Goal: Information Seeking & Learning: Learn about a topic

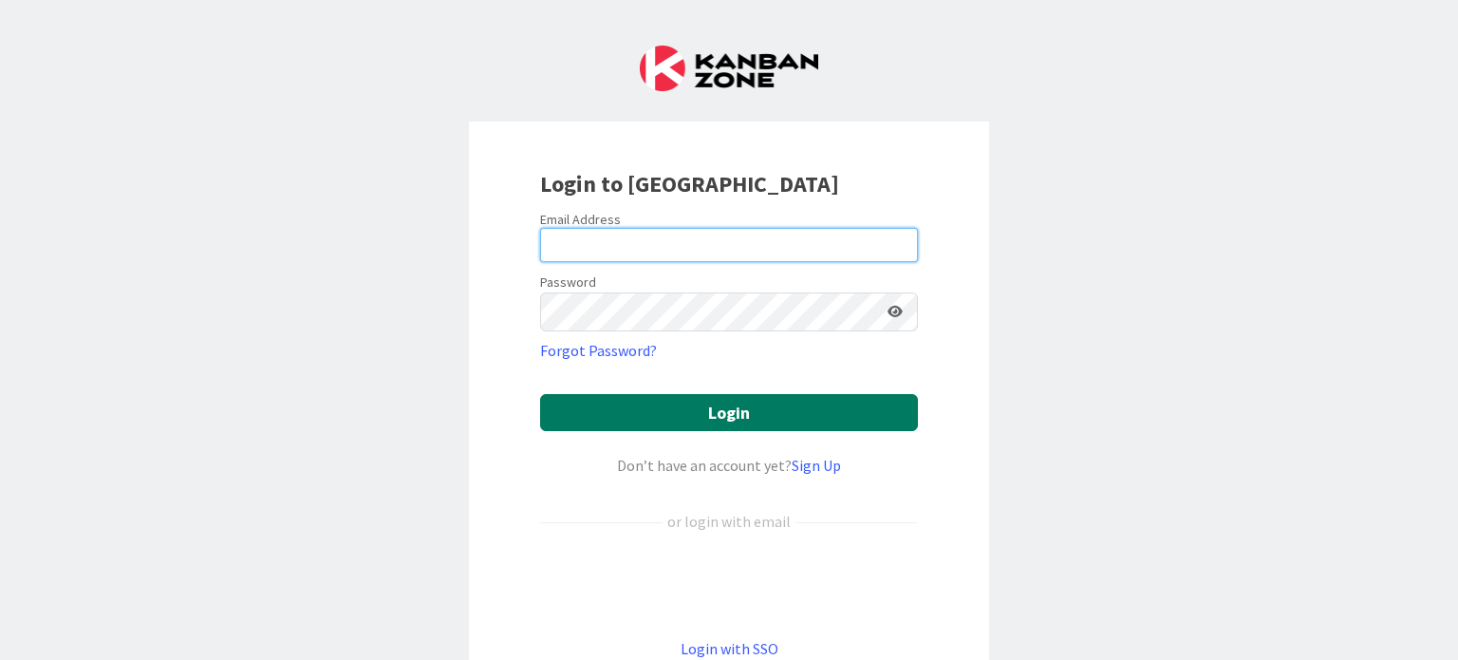
type input "[EMAIL_ADDRESS][DOMAIN_NAME]"
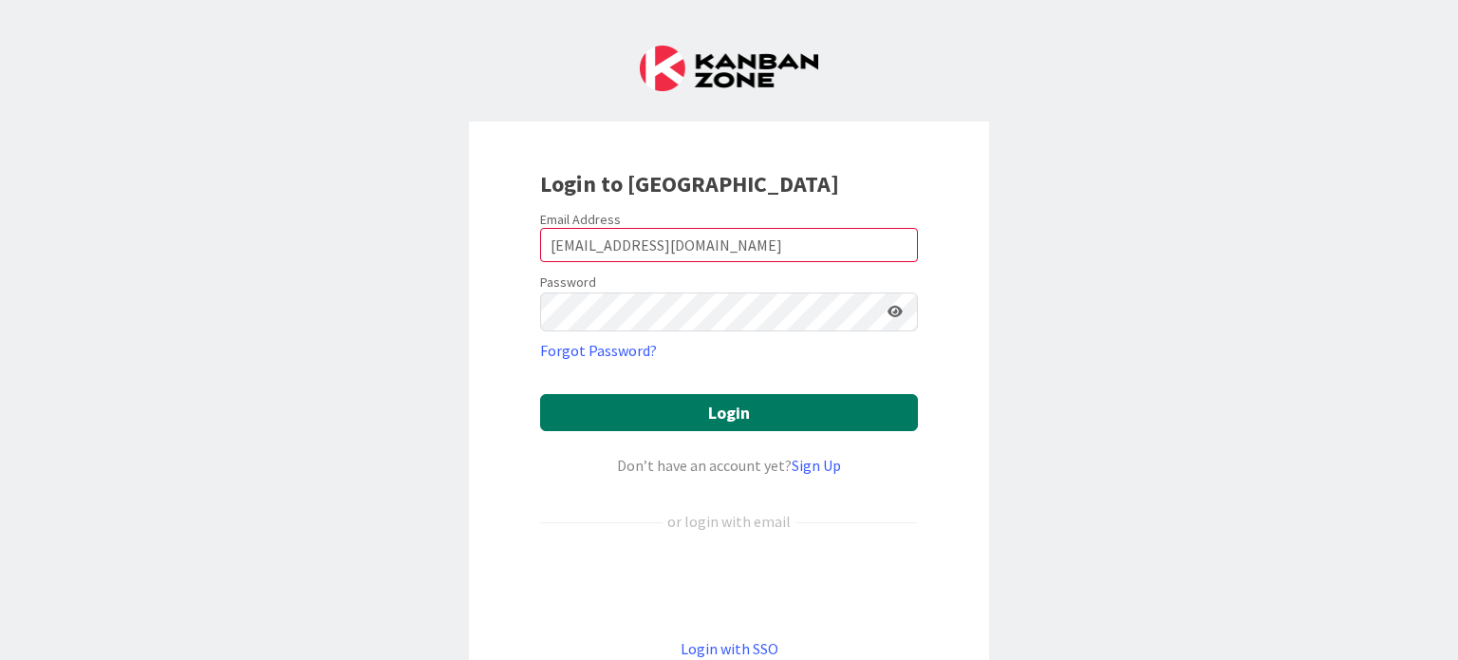
click at [720, 431] on button "Login" at bounding box center [729, 412] width 378 height 37
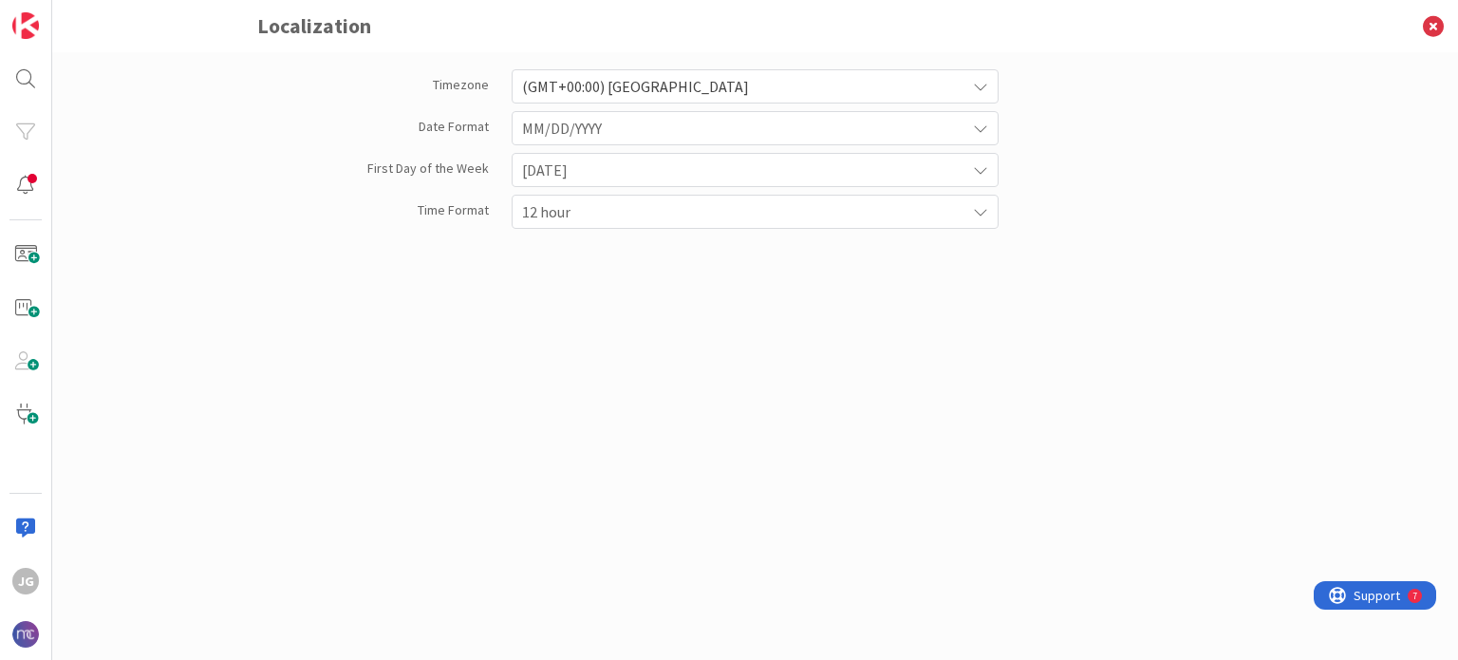
click at [705, 92] on span "(GMT+00:00) [GEOGRAPHIC_DATA]" at bounding box center [739, 86] width 434 height 27
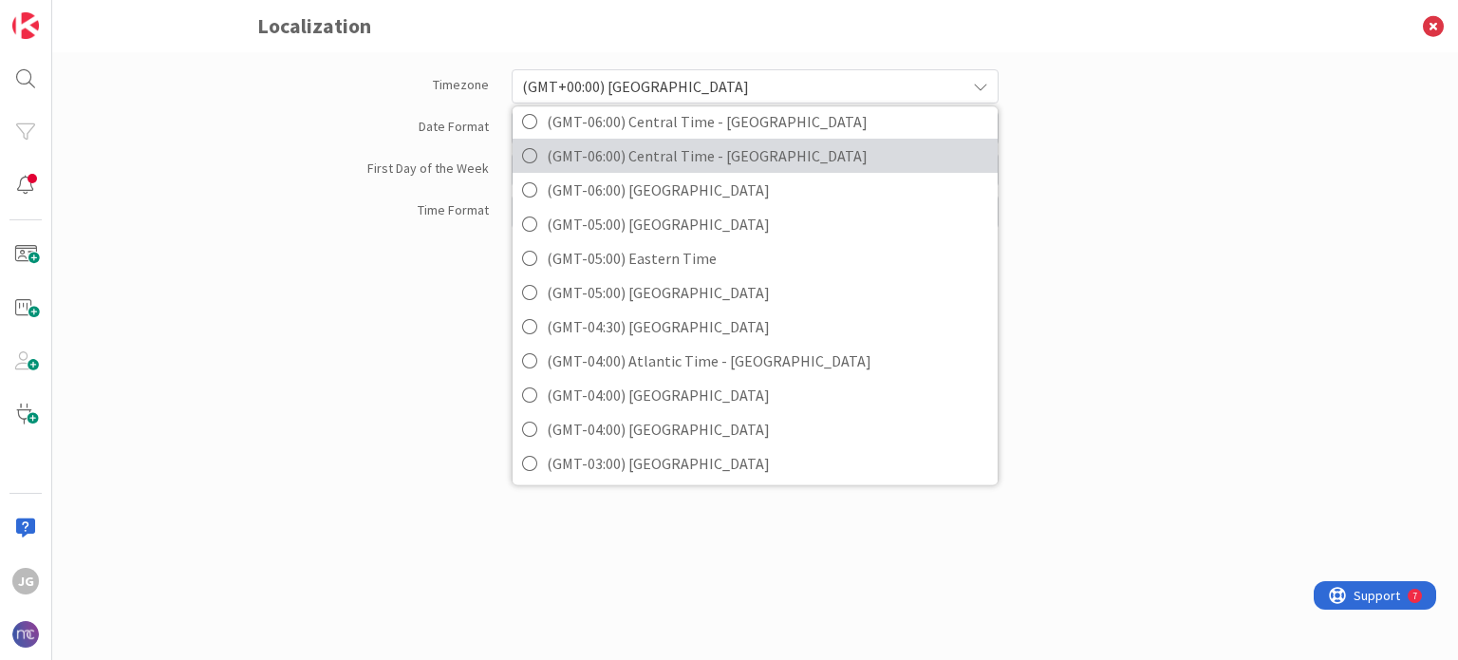
scroll to position [380, 0]
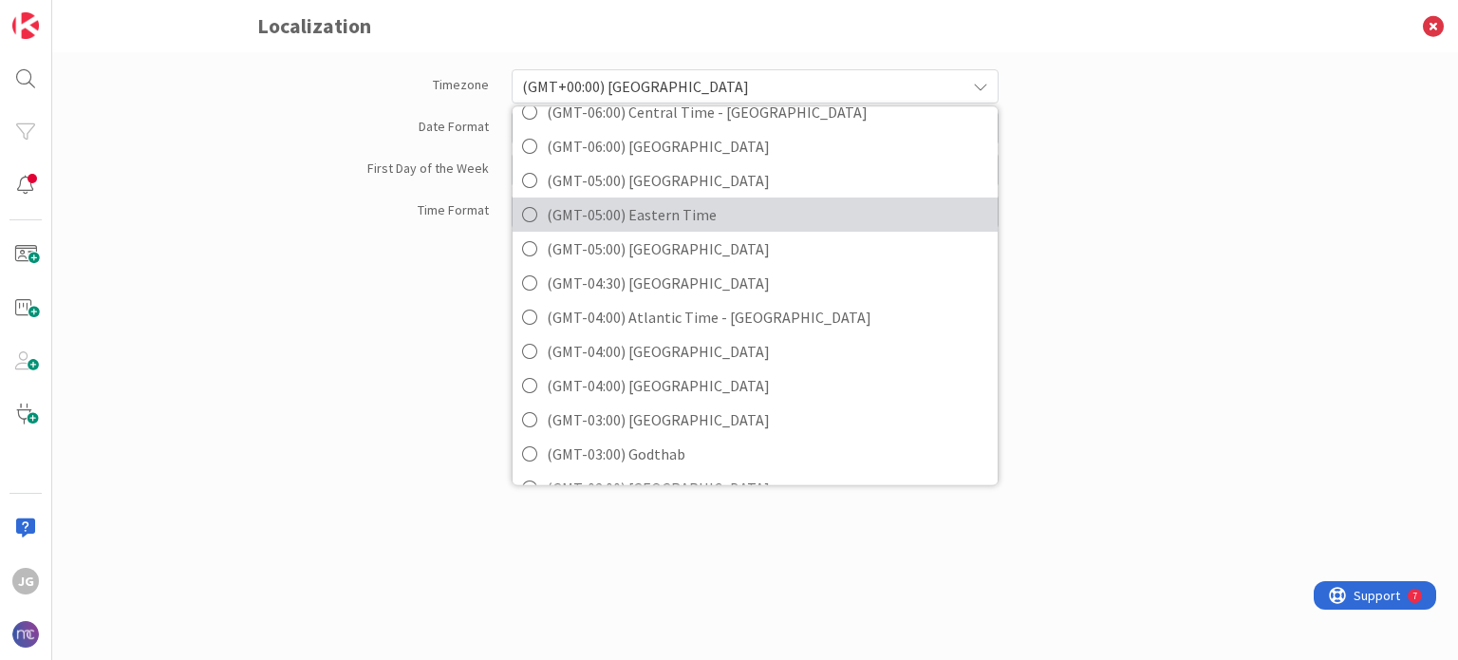
click at [681, 219] on span "(GMT-05:00) Eastern Time" at bounding box center [767, 214] width 441 height 28
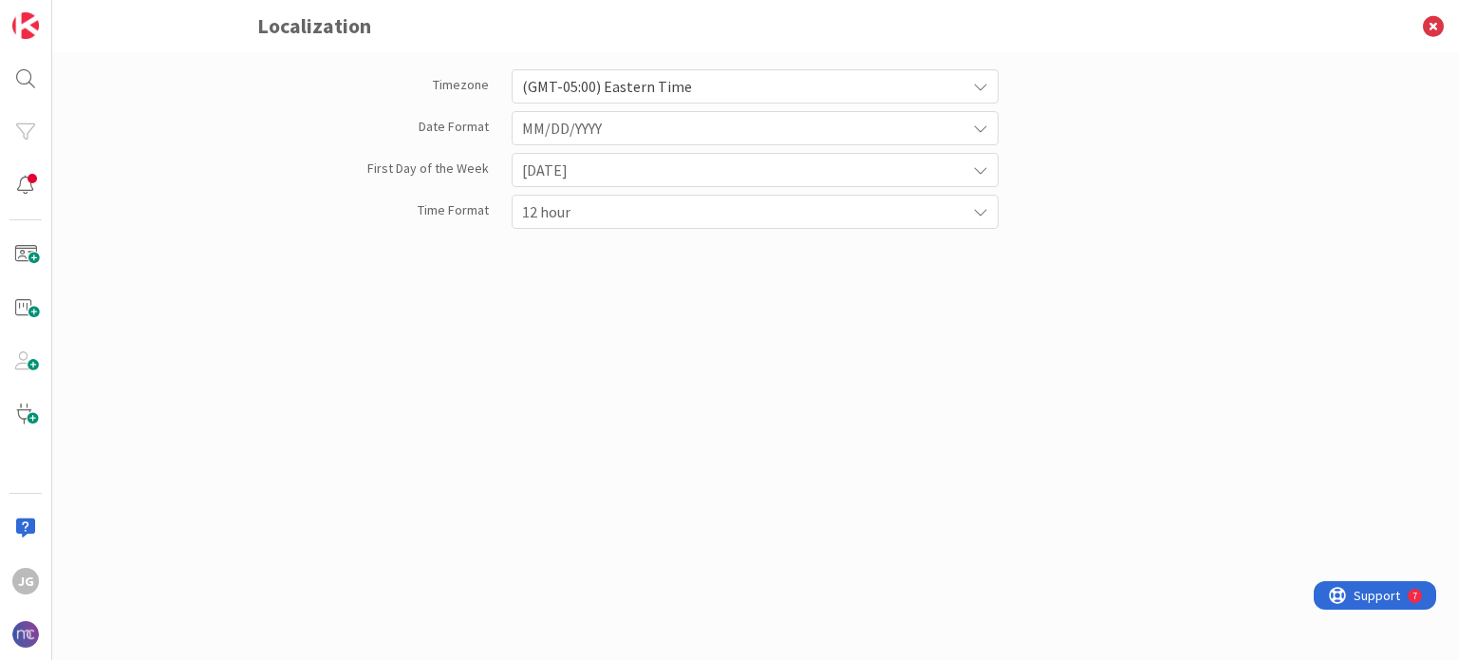
click at [606, 130] on span "MM/DD/YYYY" at bounding box center [739, 128] width 434 height 27
click at [606, 130] on span "MM/DD/YYYY" at bounding box center [739, 129] width 432 height 27
click at [613, 214] on span "12 hour" at bounding box center [739, 211] width 434 height 27
click at [613, 214] on span "12 hour" at bounding box center [739, 212] width 432 height 27
click at [1431, 28] on icon at bounding box center [1432, 26] width 49 height 52
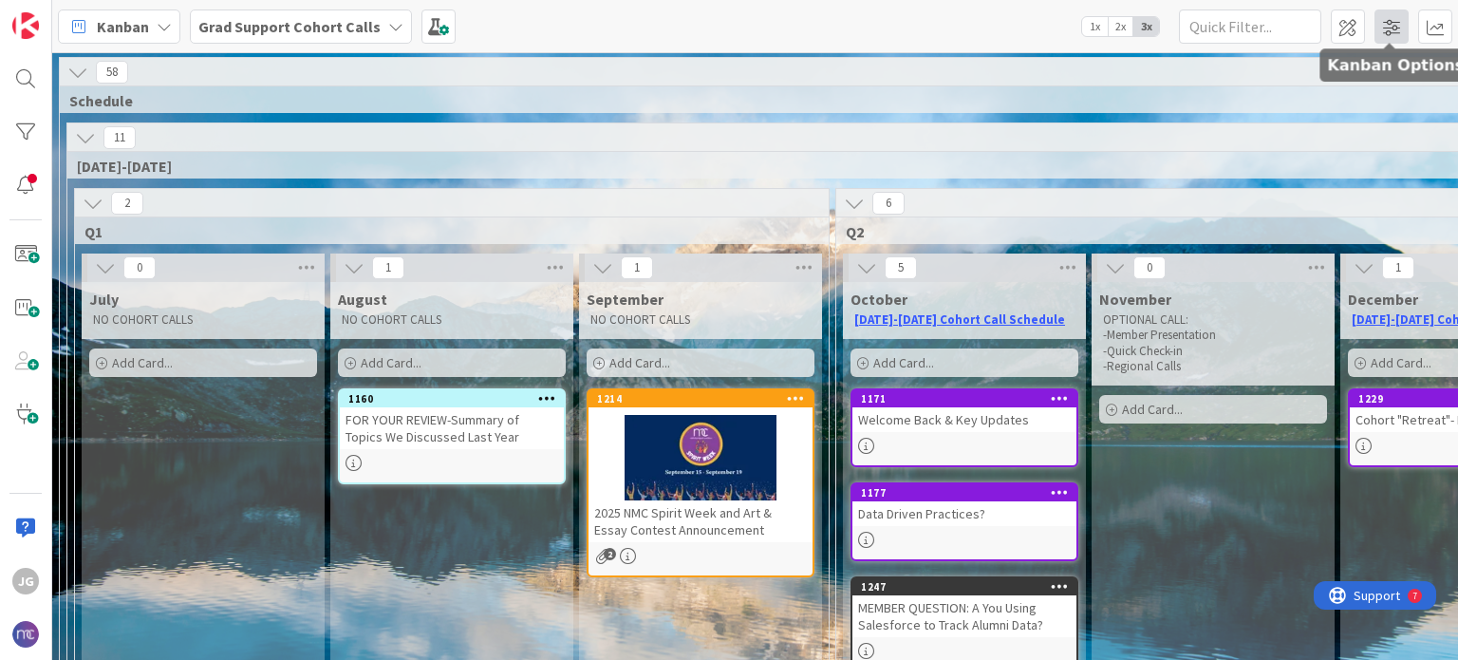
click at [1395, 30] on span at bounding box center [1391, 26] width 34 height 34
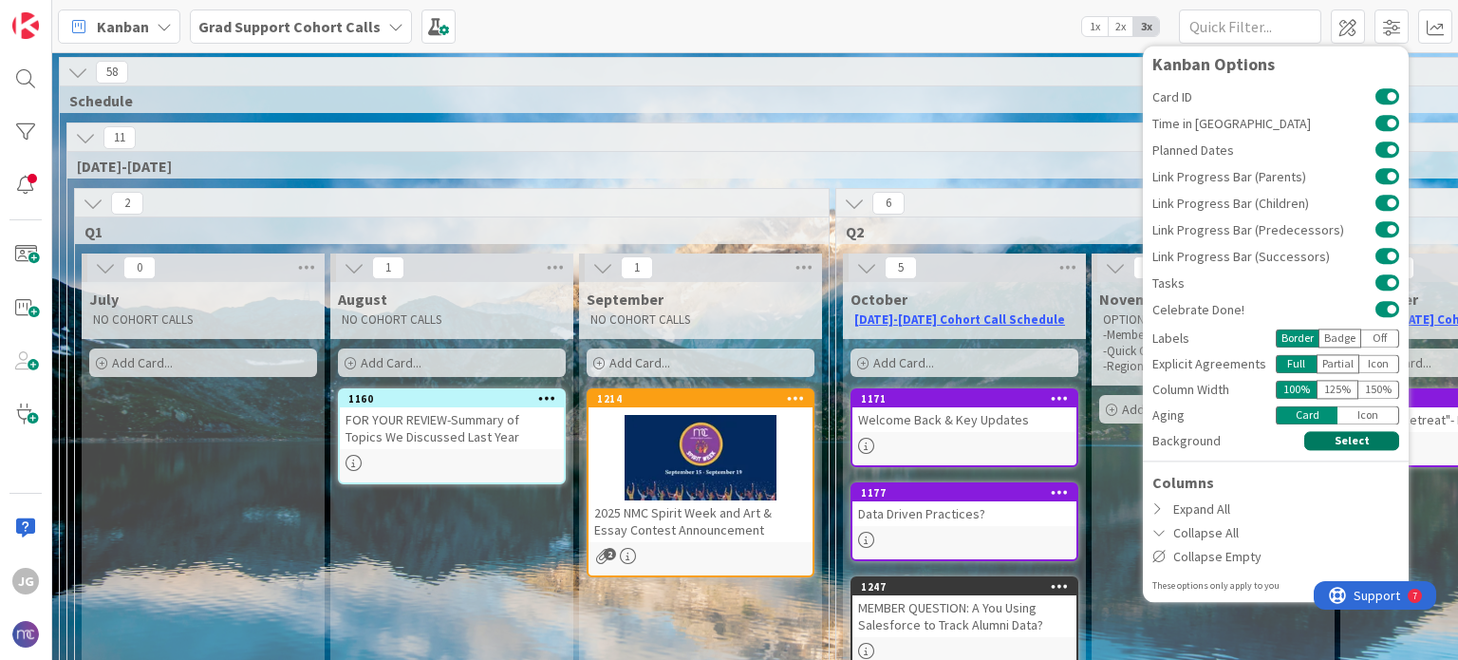
click at [1331, 440] on button "Select" at bounding box center [1351, 440] width 95 height 19
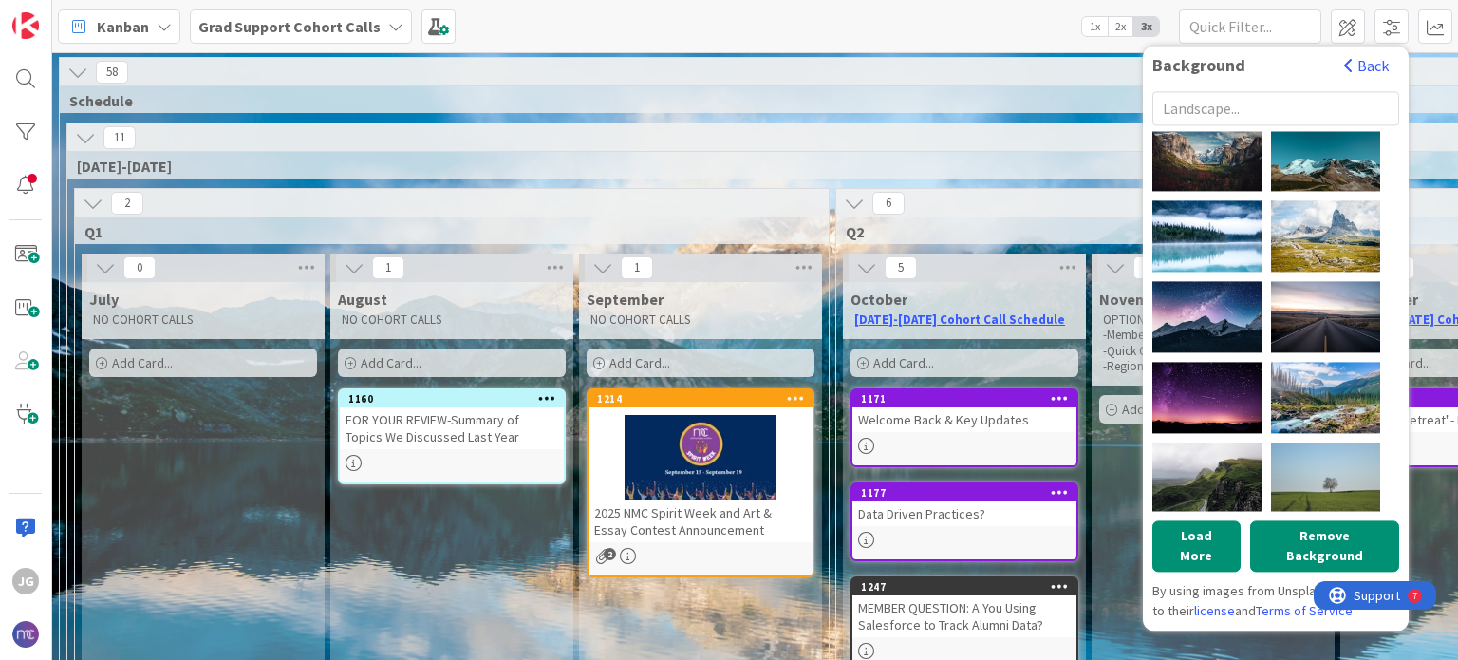
scroll to position [535, 0]
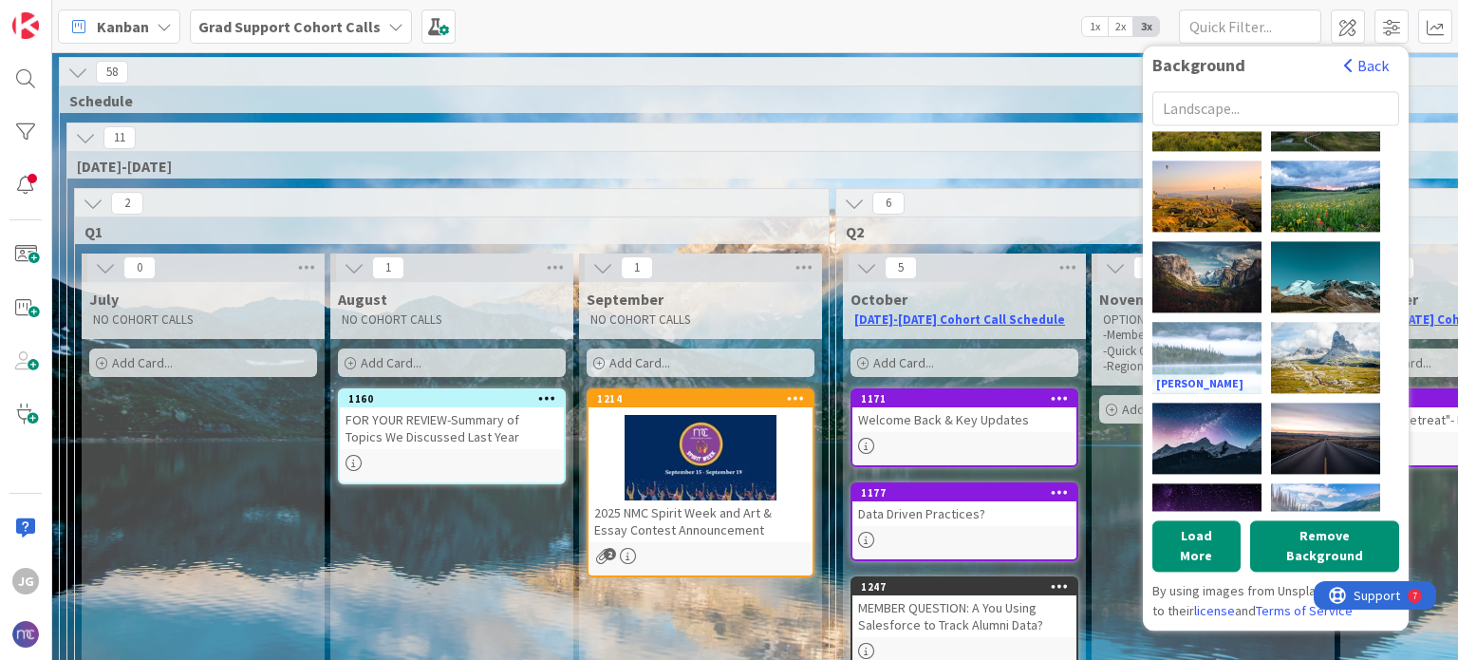
click at [1221, 364] on div "[PERSON_NAME]" at bounding box center [1206, 357] width 109 height 71
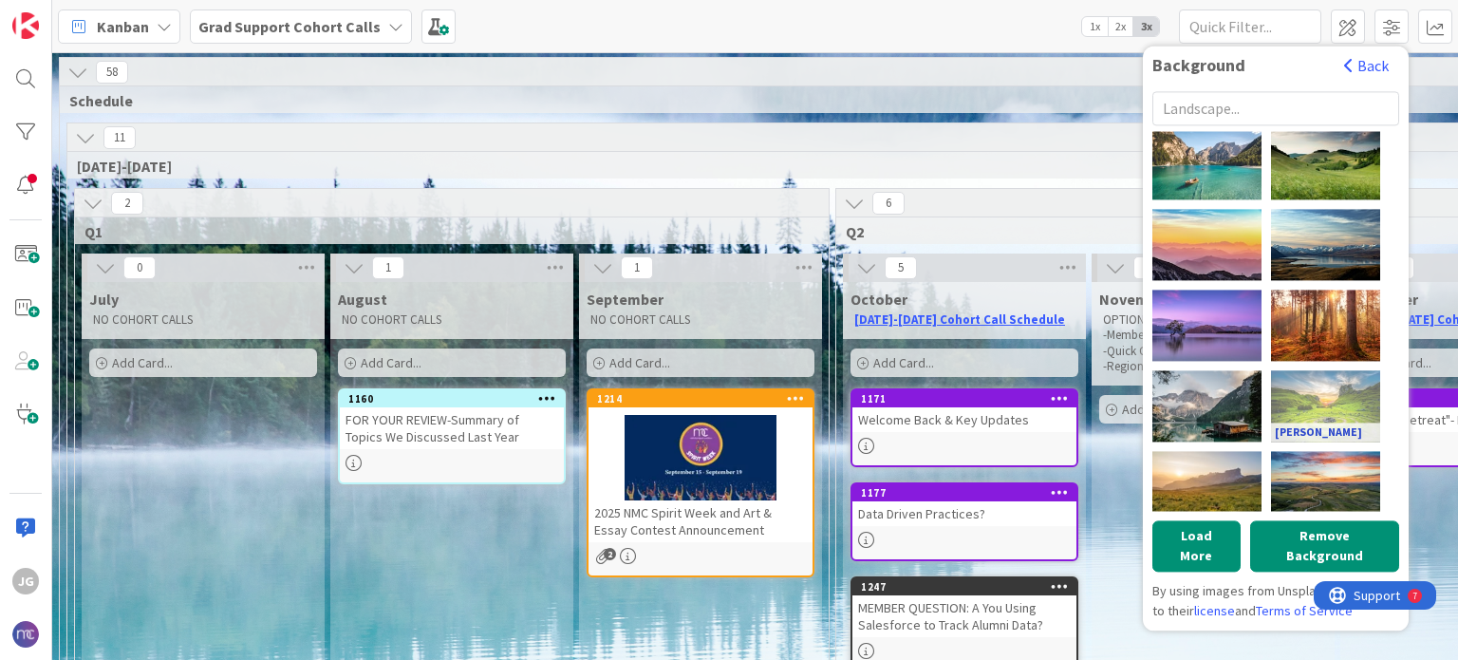
scroll to position [156, 0]
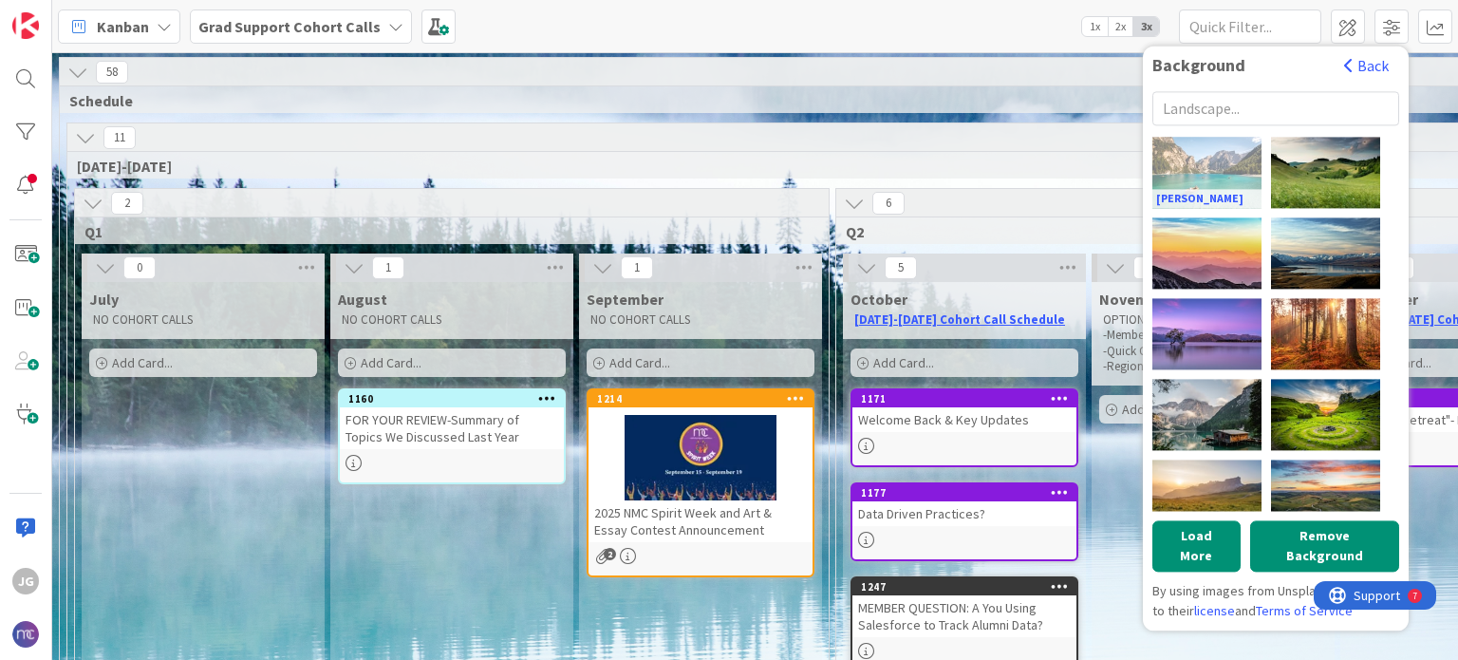
click at [1200, 167] on div "[PERSON_NAME]" at bounding box center [1206, 172] width 109 height 71
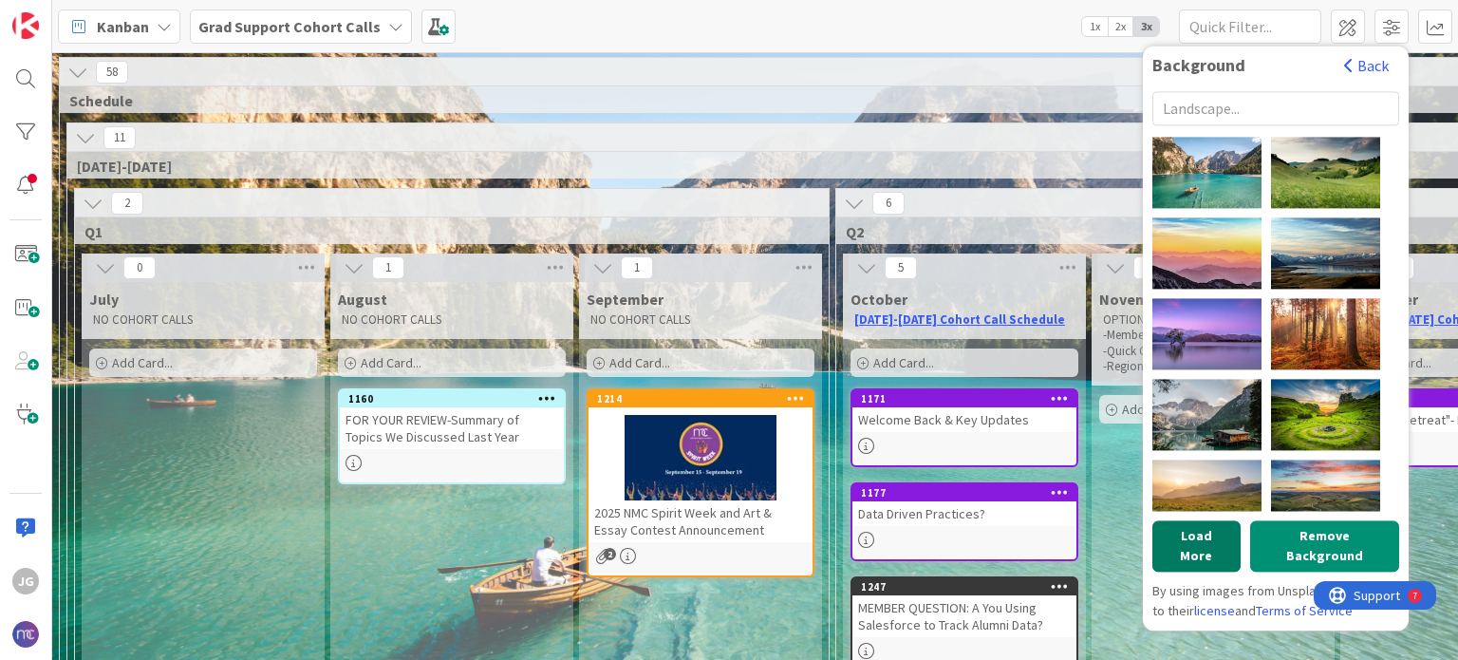
click at [1204, 546] on button "Load More" at bounding box center [1196, 545] width 88 height 51
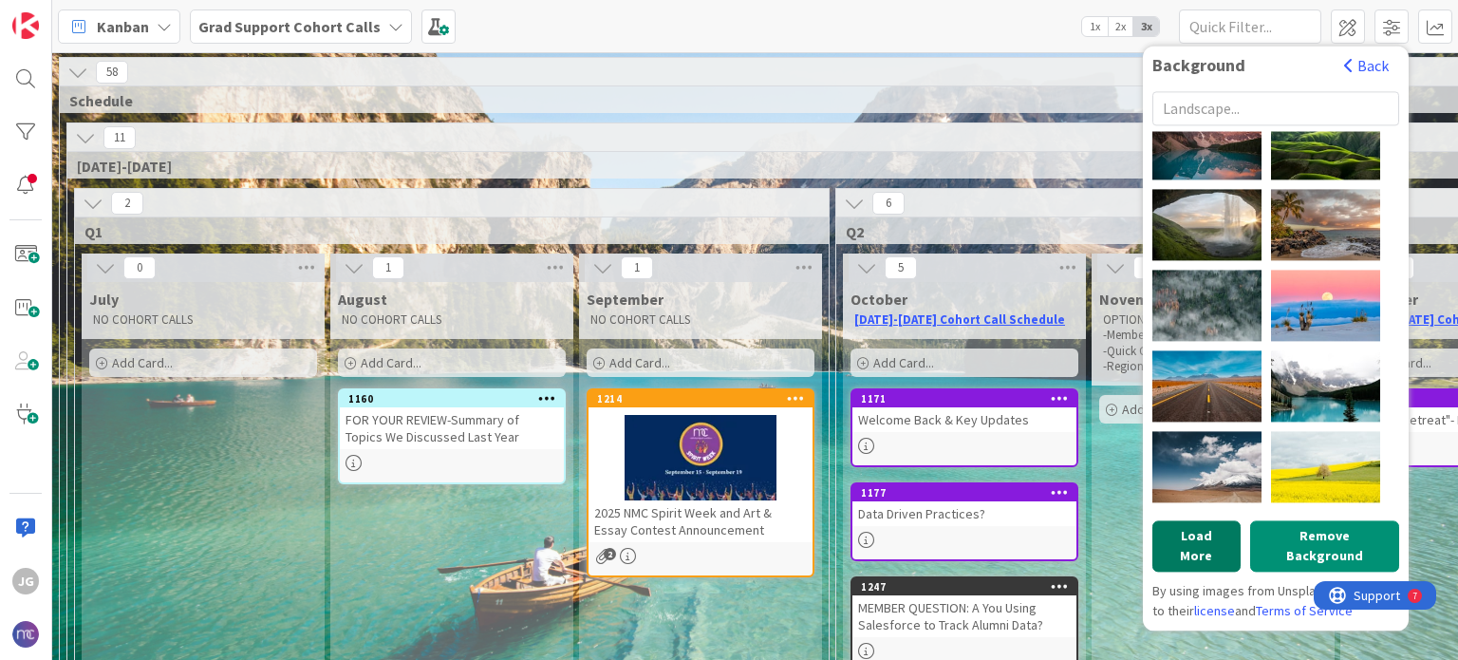
scroll to position [2031, 0]
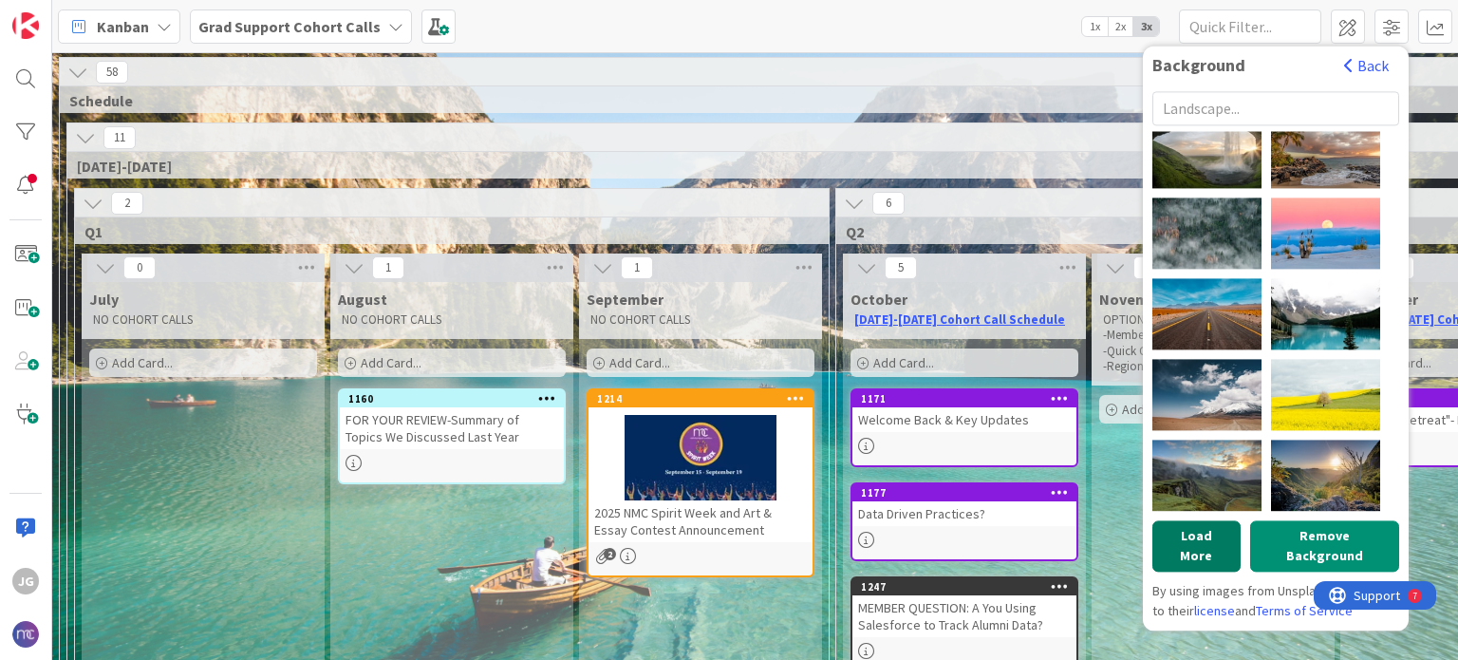
click at [1199, 534] on button "Load More" at bounding box center [1196, 545] width 88 height 51
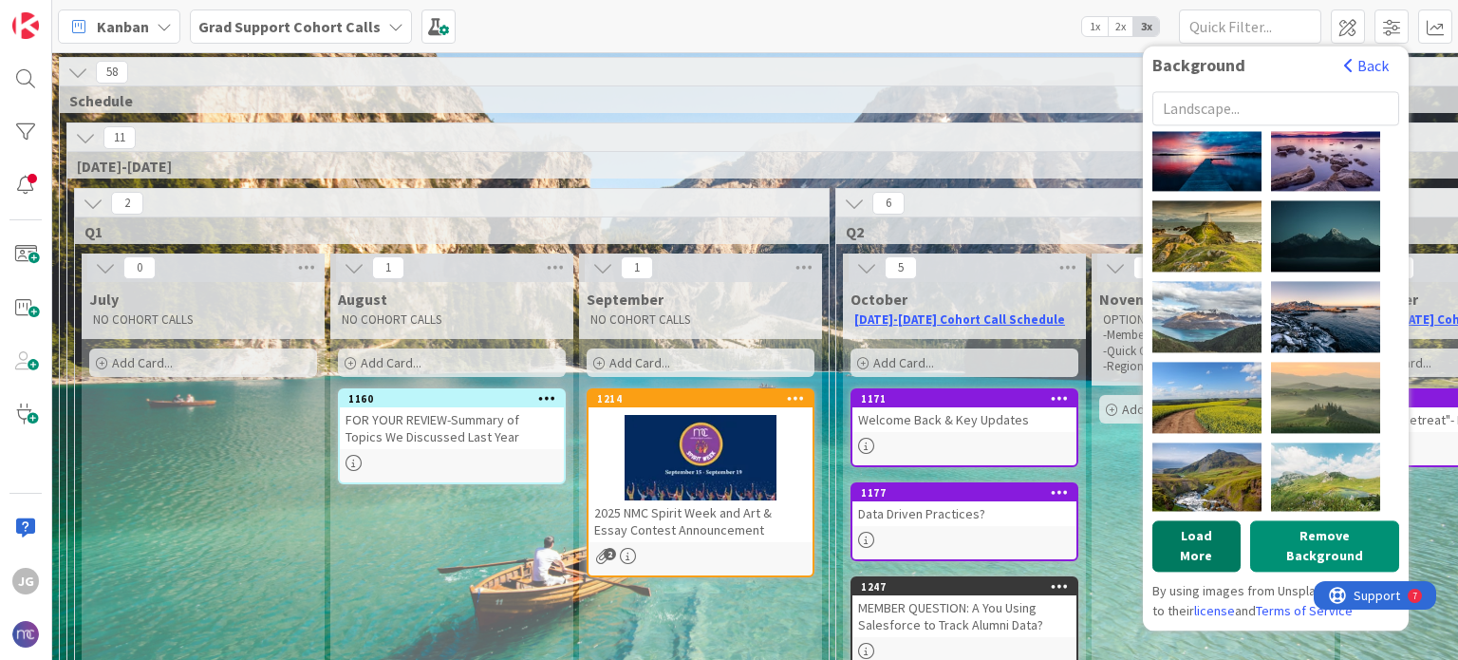
scroll to position [3241, 0]
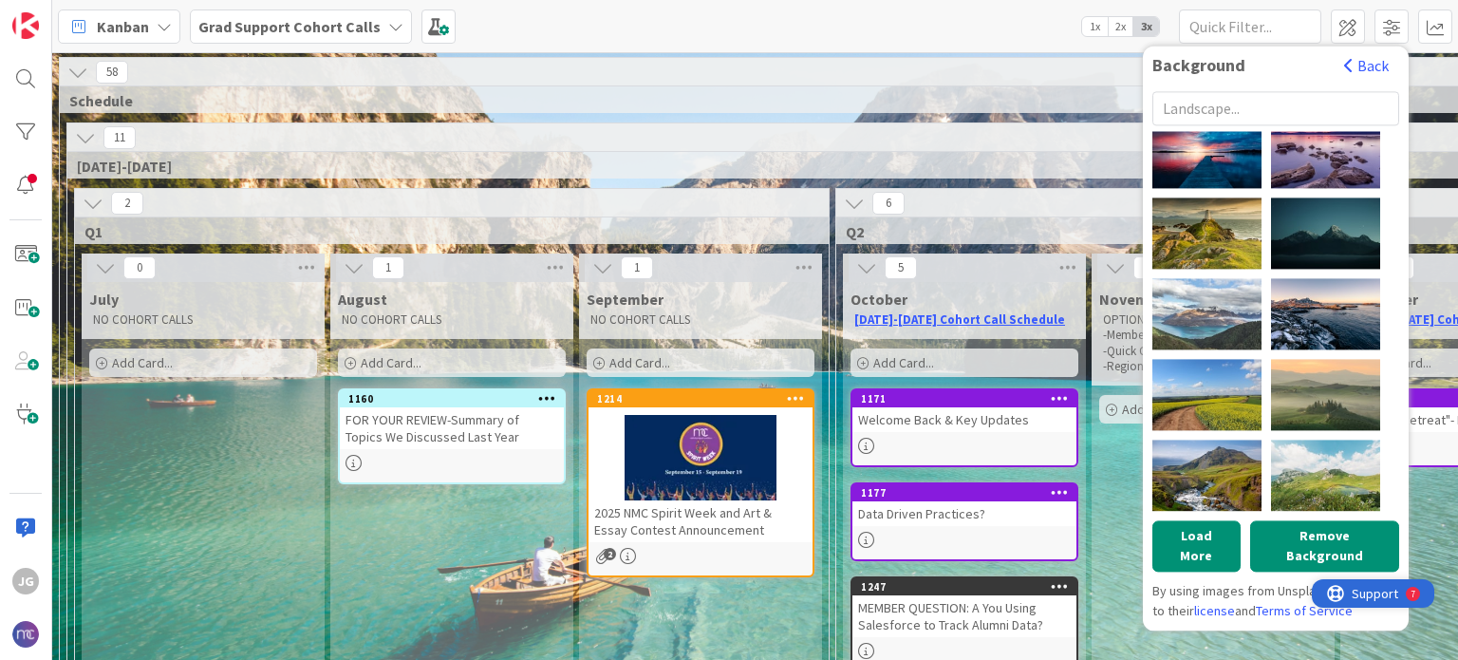
click at [1375, 597] on span "Support" at bounding box center [1375, 593] width 47 height 23
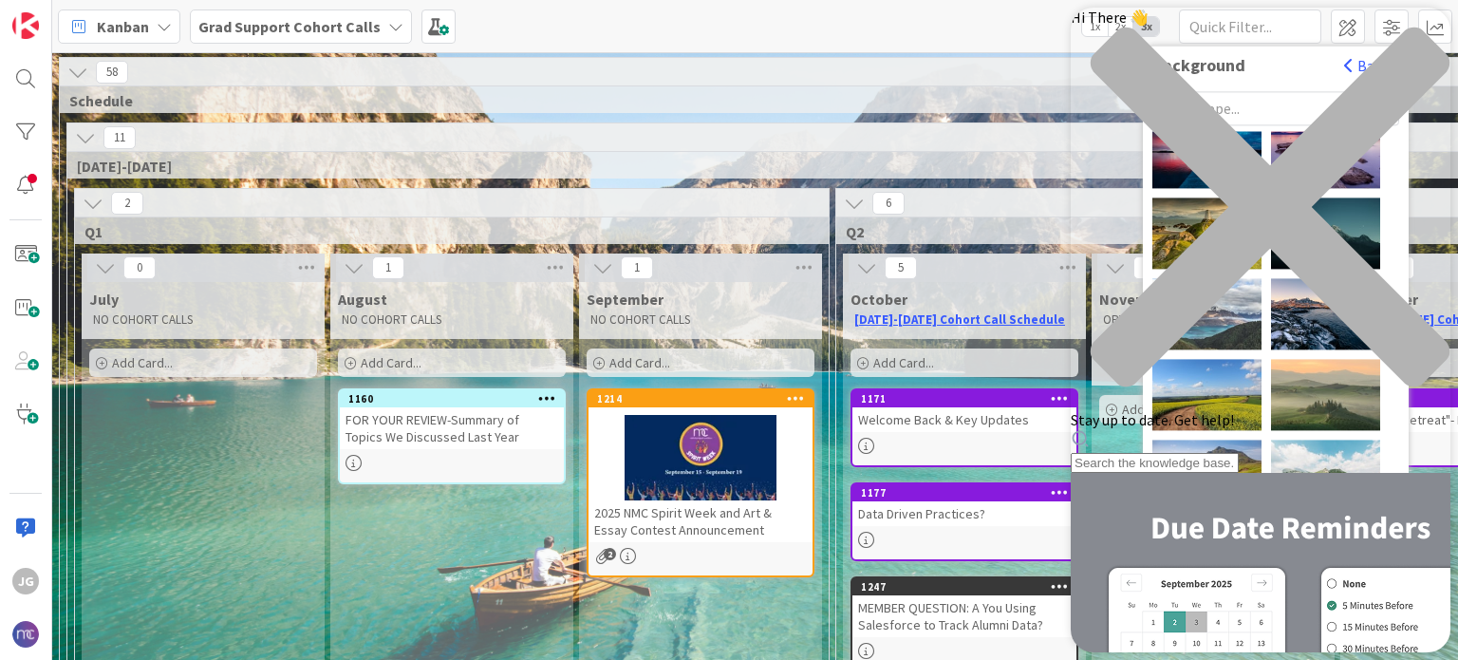
scroll to position [0, 0]
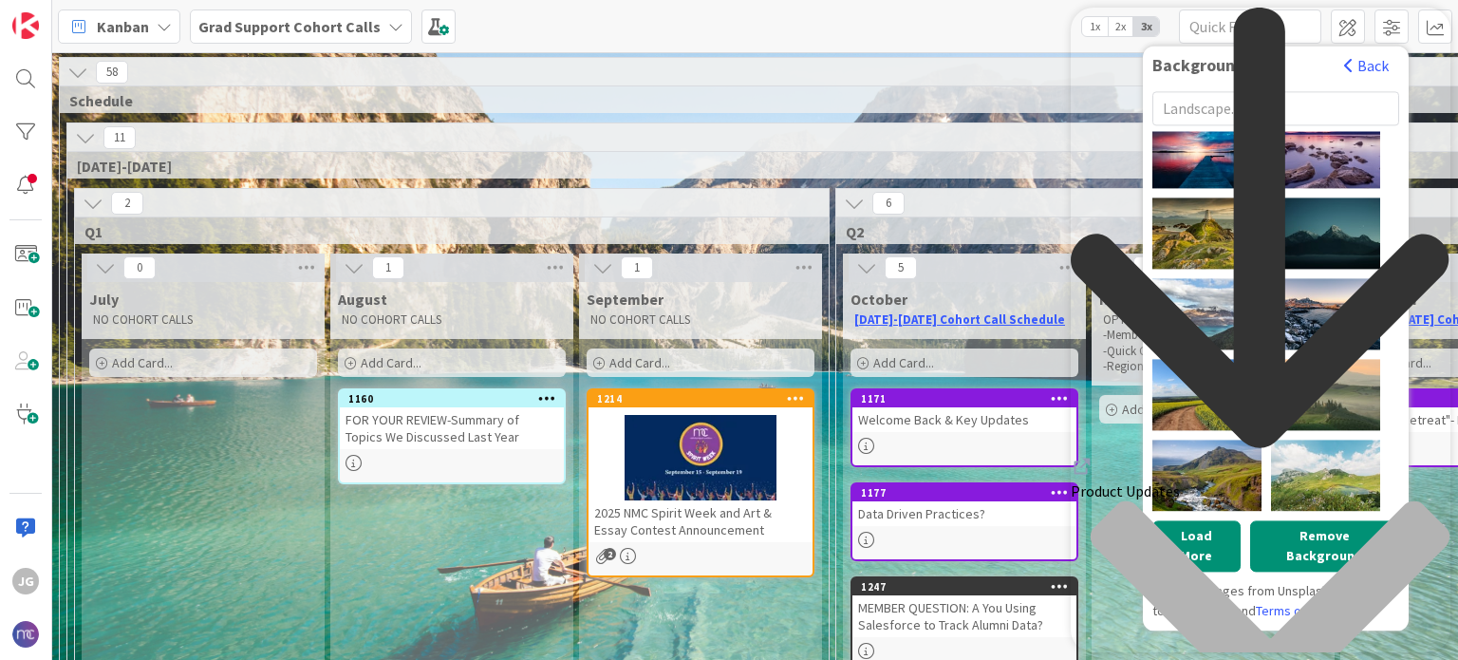
scroll to position [569, 0]
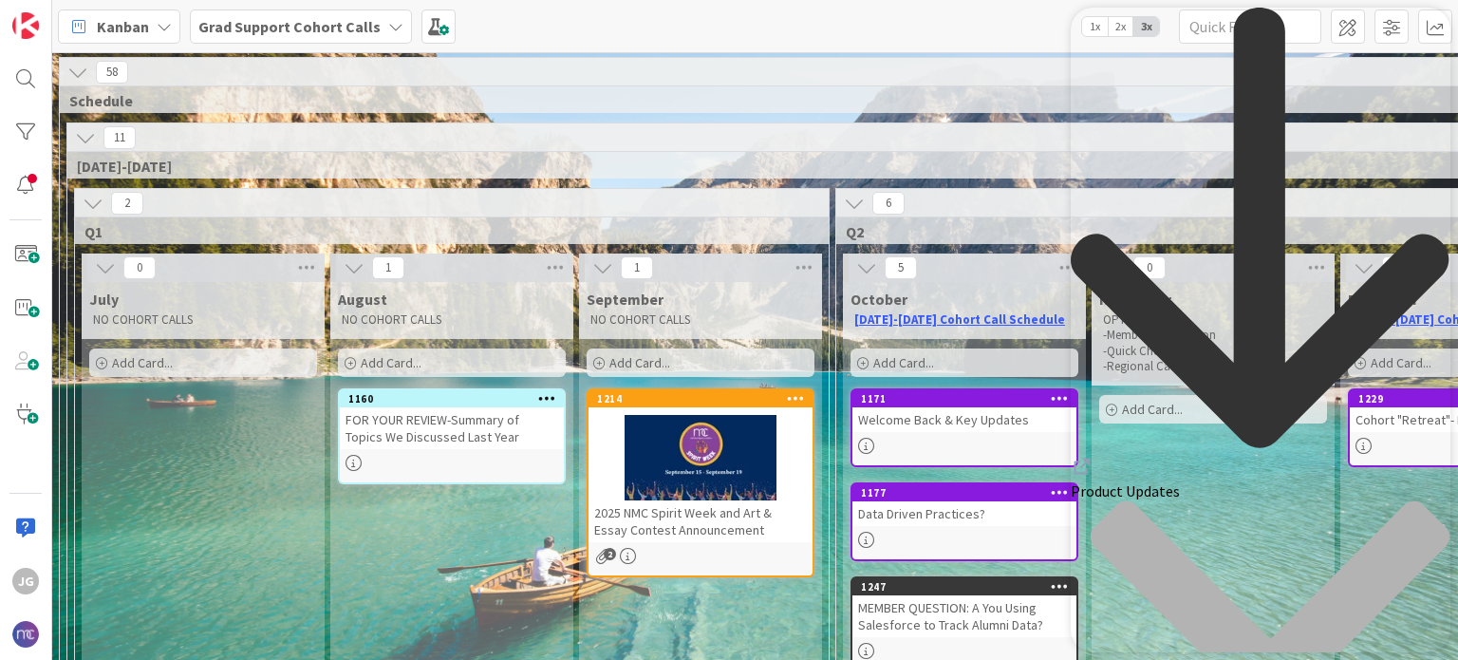
click at [1093, 455] on icon "Resource Center Header" at bounding box center [1082, 466] width 23 height 23
click at [895, 41] on div "Kanban Grad Support Cohort Calls 1x 2x 3x Background Back [PERSON_NAME] [PERSON…" at bounding box center [755, 26] width 1406 height 52
click at [1107, 39] on icon "back to header" at bounding box center [1261, 229] width 380 height 443
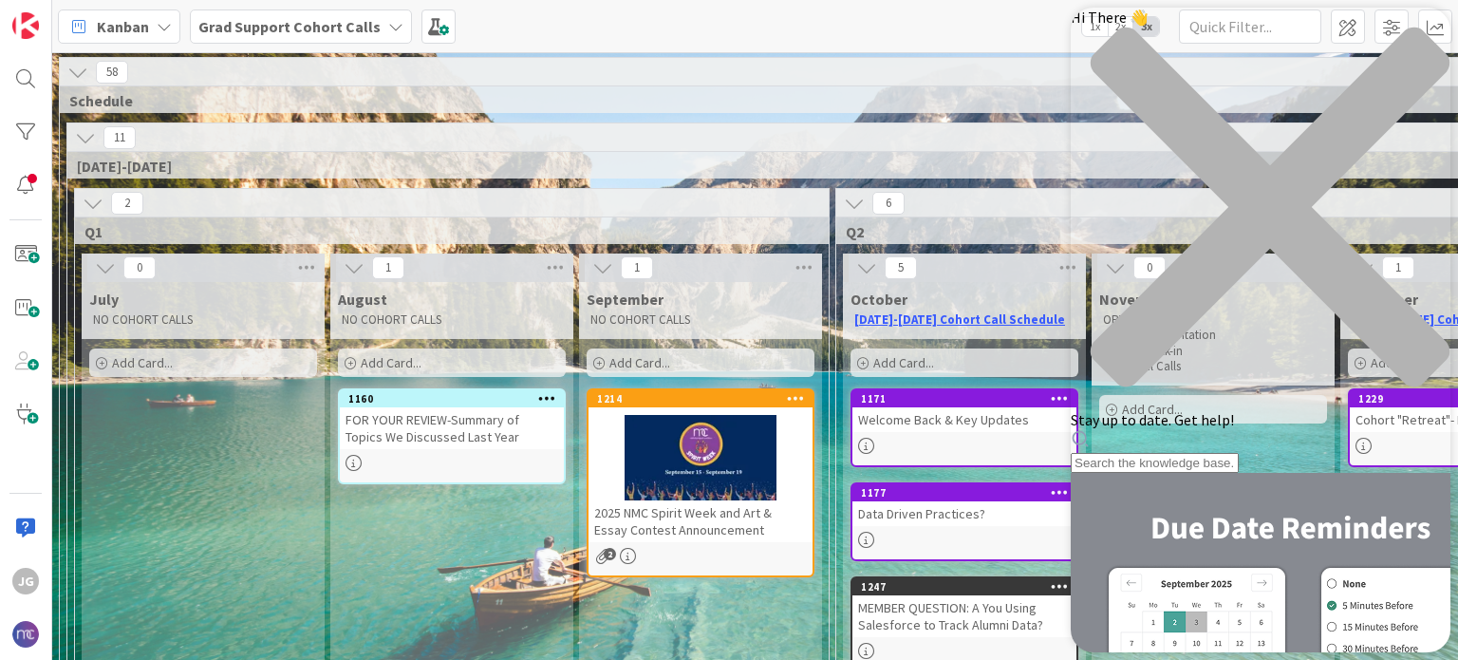
click at [1423, 37] on icon "close resource center" at bounding box center [1261, 217] width 380 height 380
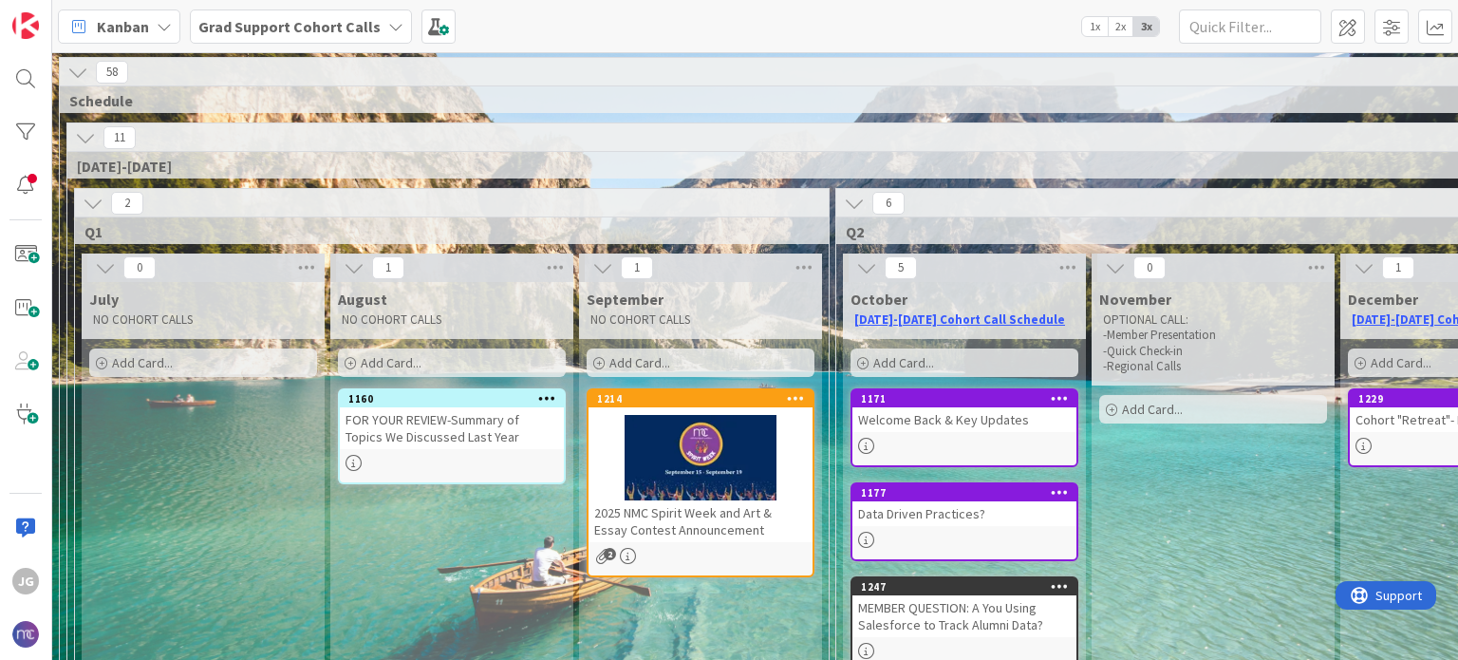
click at [1115, 264] on icon at bounding box center [1115, 267] width 21 height 21
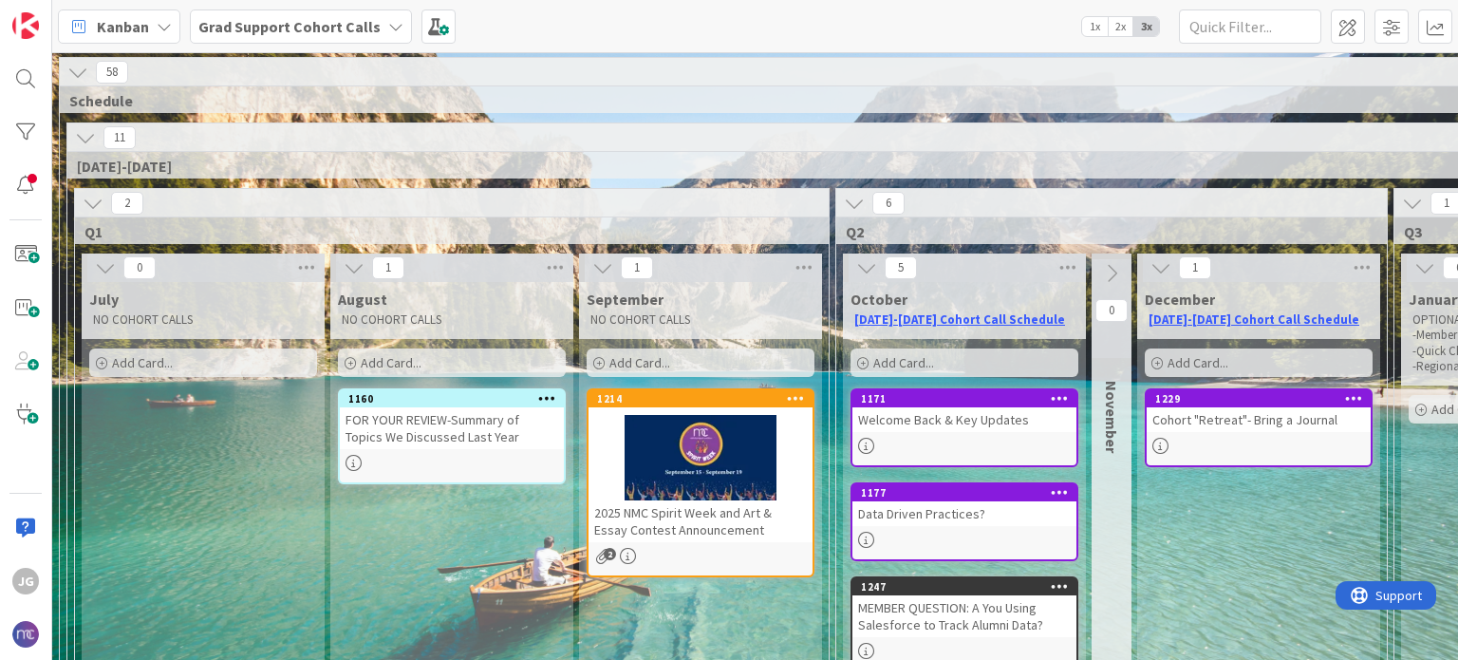
click at [1115, 264] on icon at bounding box center [1111, 273] width 21 height 21
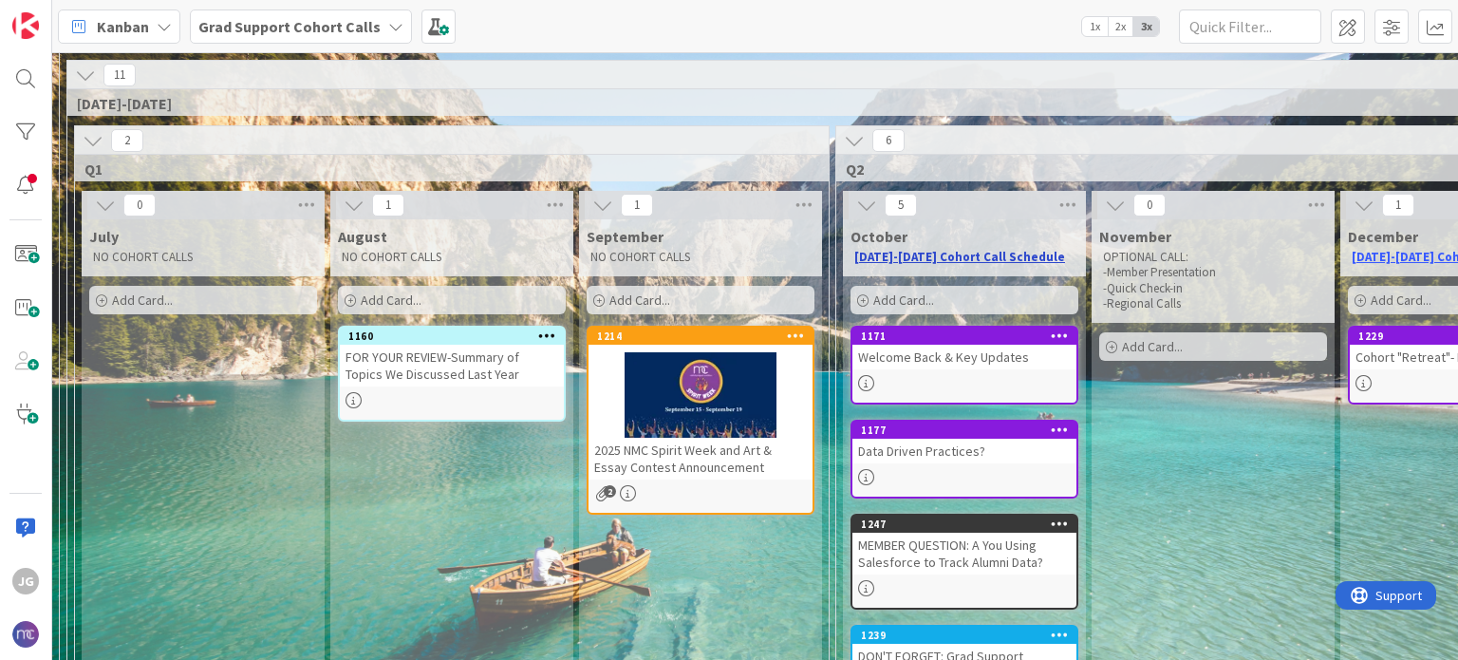
scroll to position [95, 0]
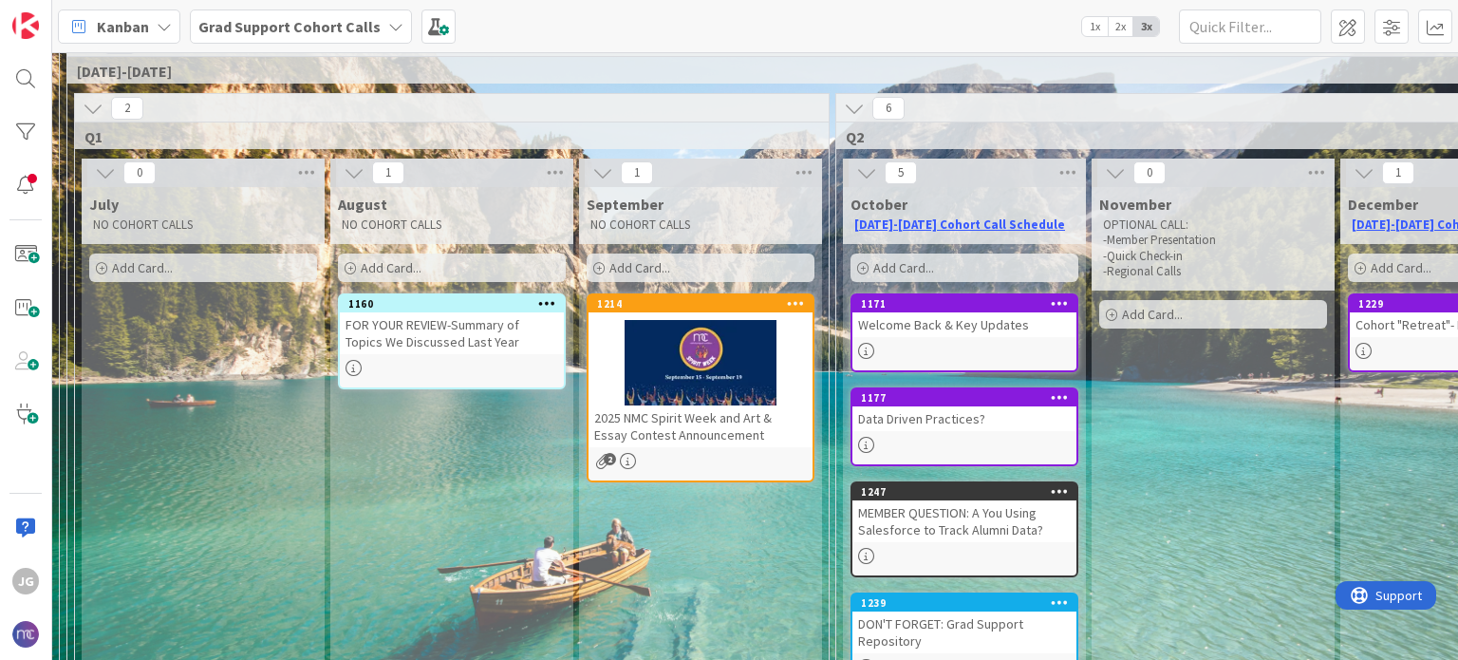
click at [606, 458] on span "2" at bounding box center [610, 459] width 12 height 12
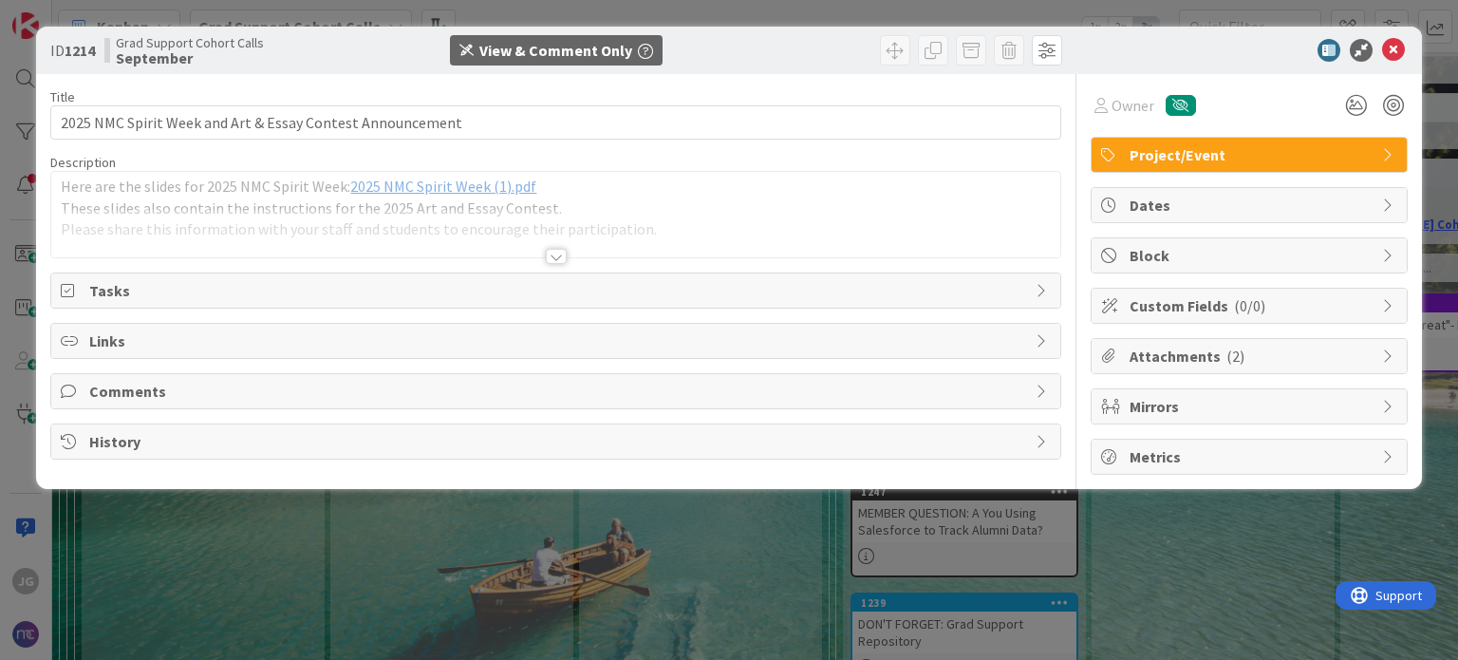
click at [468, 196] on span "2025 NMC Spirit Week (1).pdf" at bounding box center [443, 186] width 186 height 19
click at [553, 264] on div at bounding box center [556, 256] width 21 height 15
click at [555, 266] on div at bounding box center [556, 258] width 21 height 15
click at [555, 264] on div at bounding box center [556, 256] width 21 height 15
click at [467, 196] on span "2025 NMC Spirit Week (1).pdf" at bounding box center [443, 186] width 186 height 19
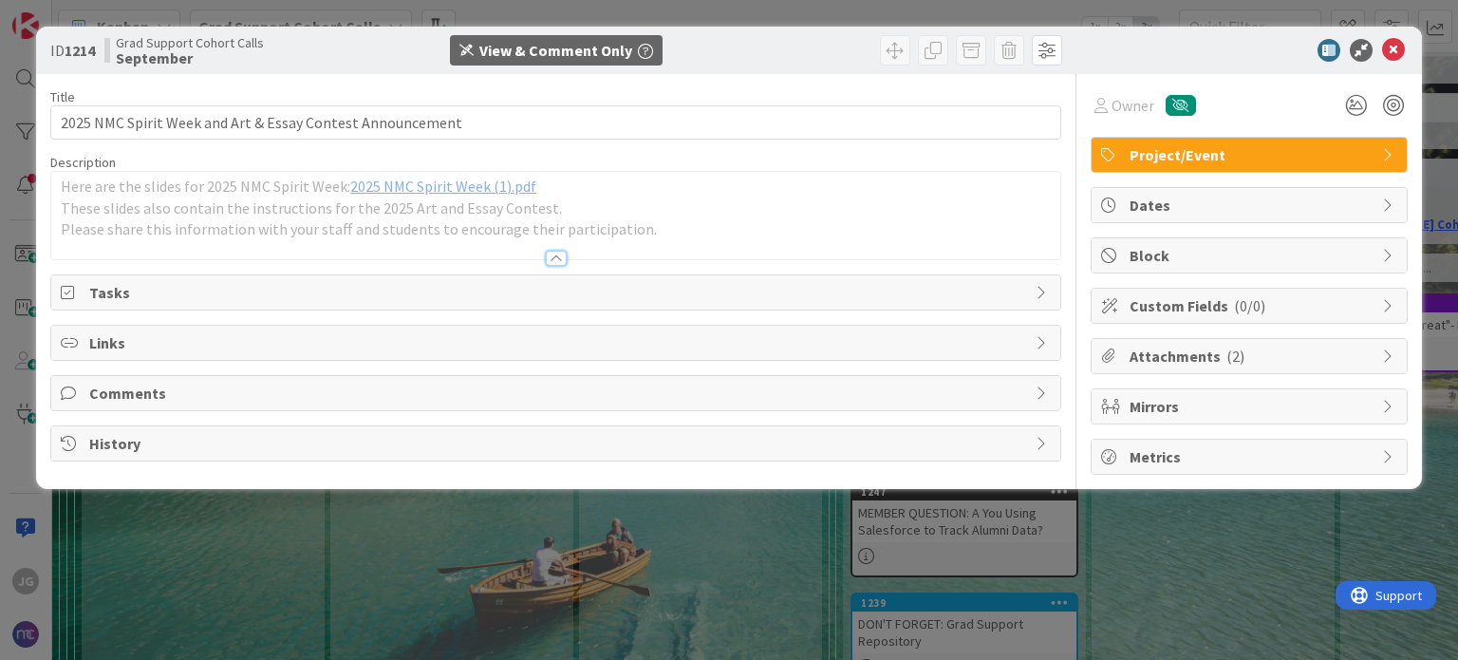
click at [1158, 212] on span "Dates" at bounding box center [1250, 205] width 243 height 23
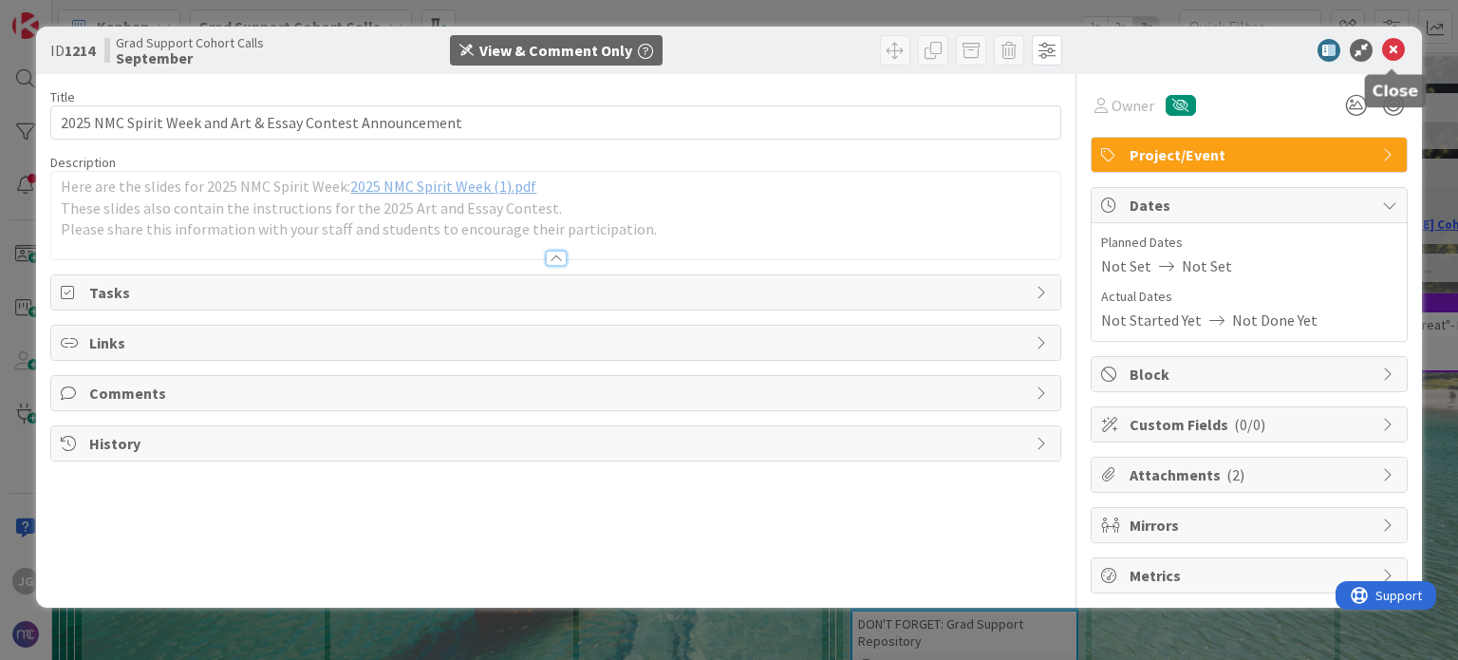
click at [1400, 58] on icon at bounding box center [1393, 50] width 23 height 23
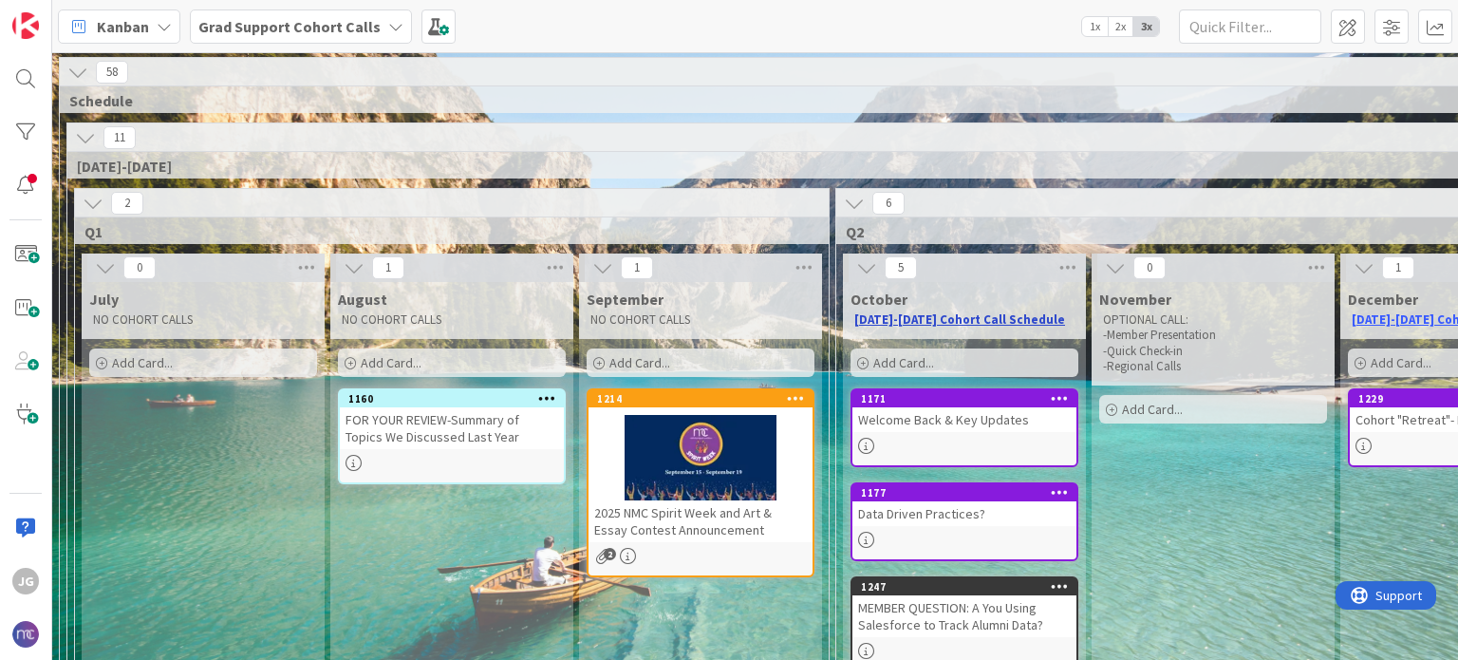
click at [942, 322] on link "[DATE]-[DATE] Cohort Call Schedule" at bounding box center [959, 319] width 211 height 16
click at [1067, 264] on icon at bounding box center [1067, 267] width 25 height 28
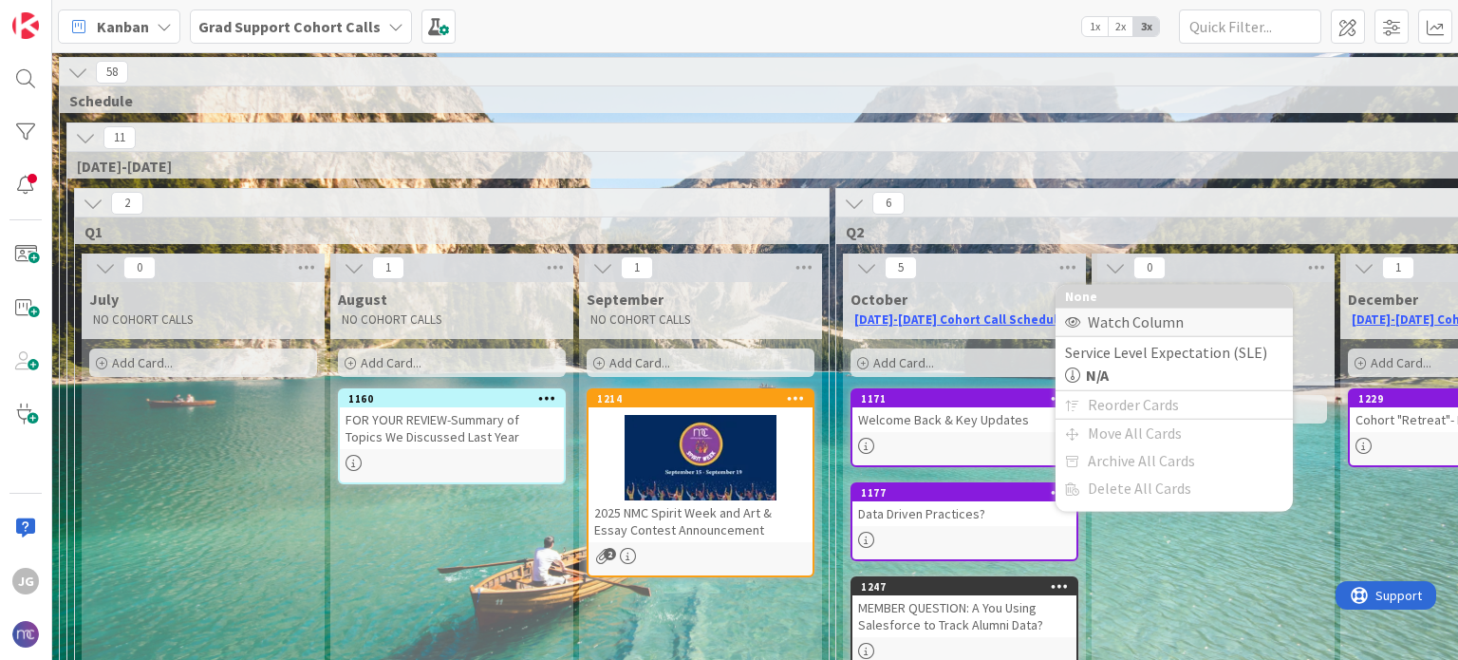
click at [1071, 320] on icon at bounding box center [1071, 321] width 13 height 11
click at [1071, 316] on icon at bounding box center [1071, 321] width 13 height 11
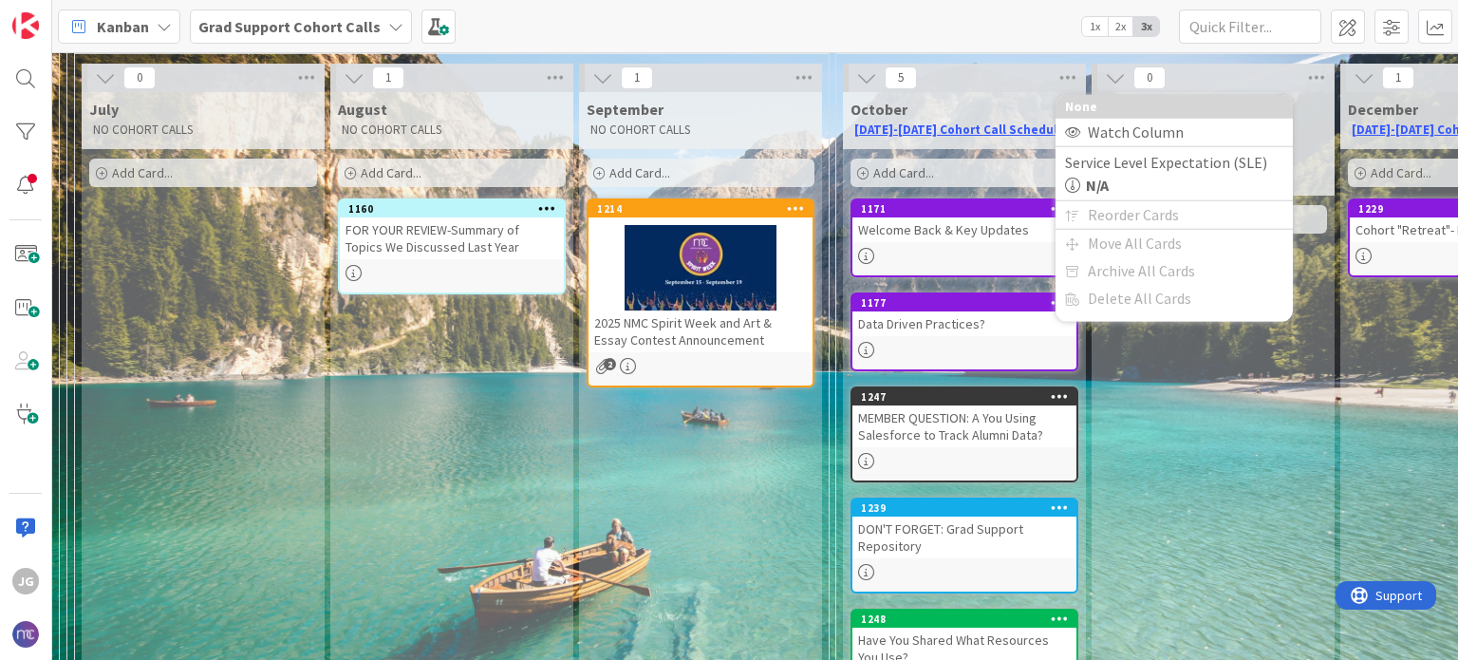
scroll to position [285, 0]
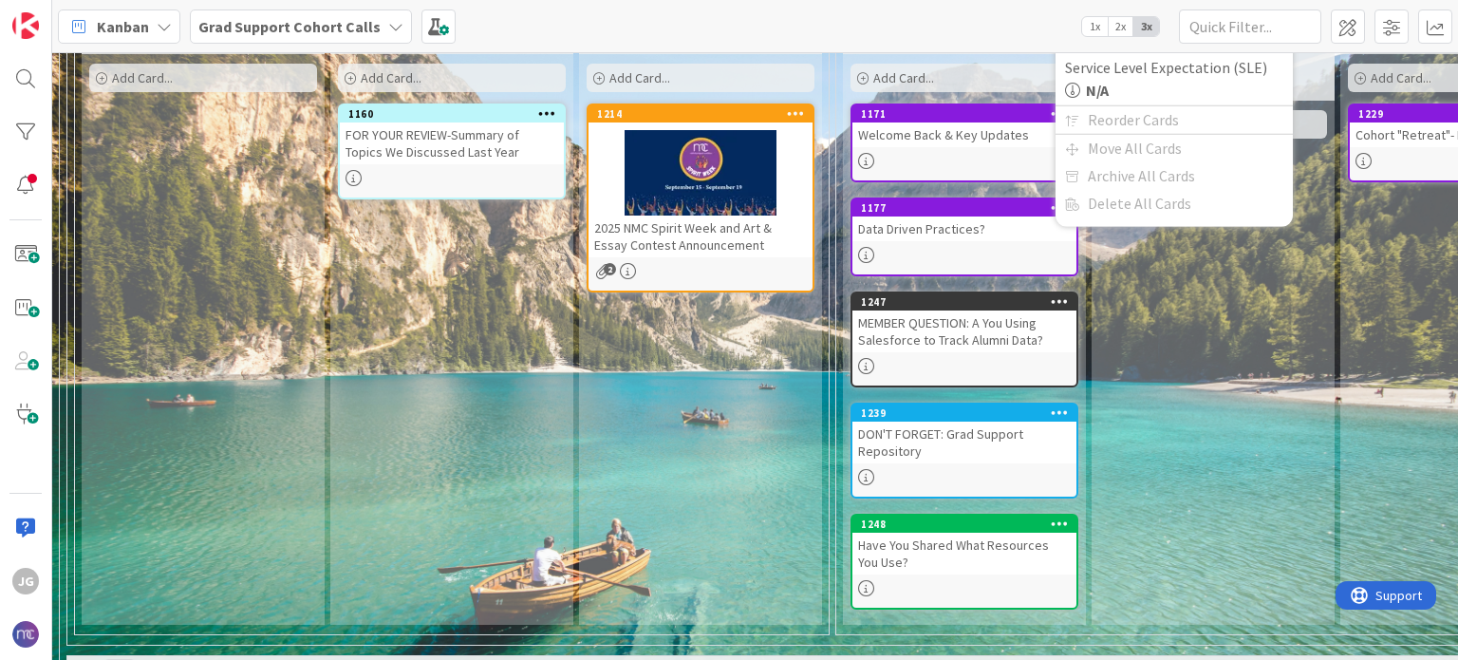
click at [1034, 436] on div "DON'T FORGET: Grad Support Repository" at bounding box center [964, 442] width 224 height 42
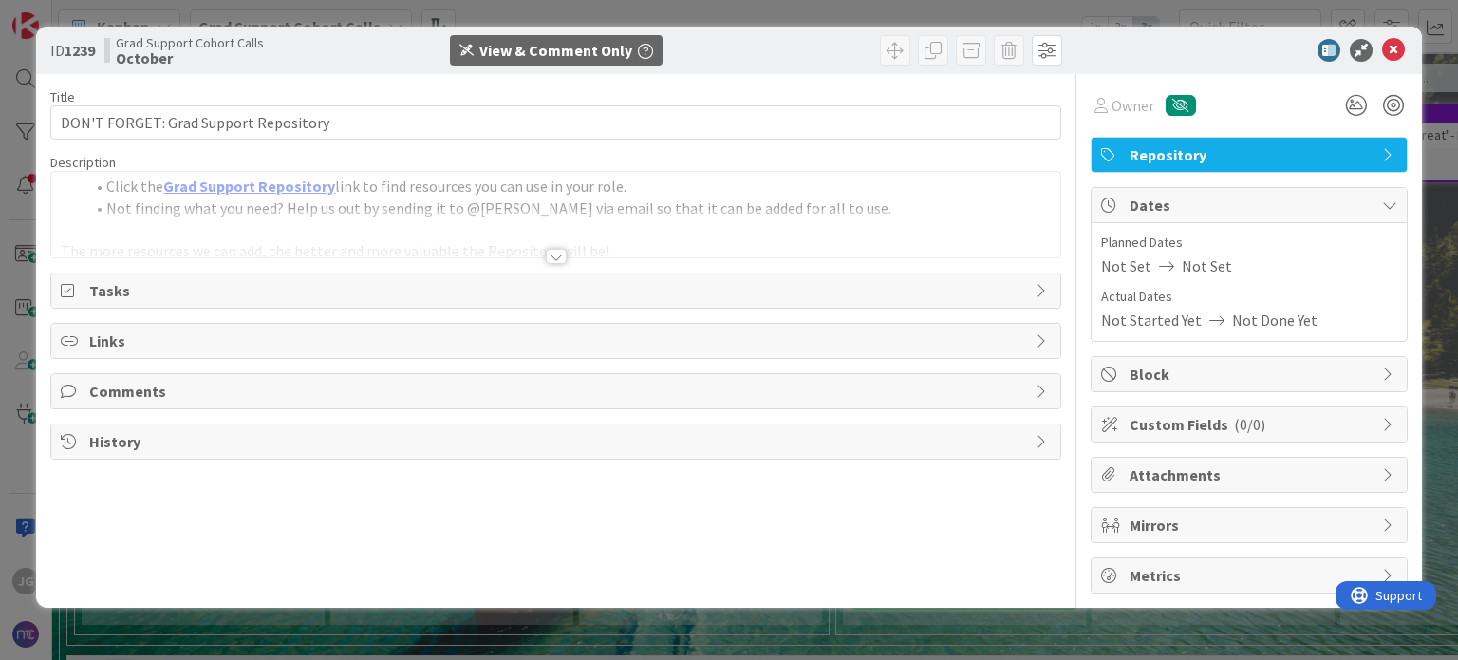
click at [556, 264] on div at bounding box center [556, 256] width 21 height 15
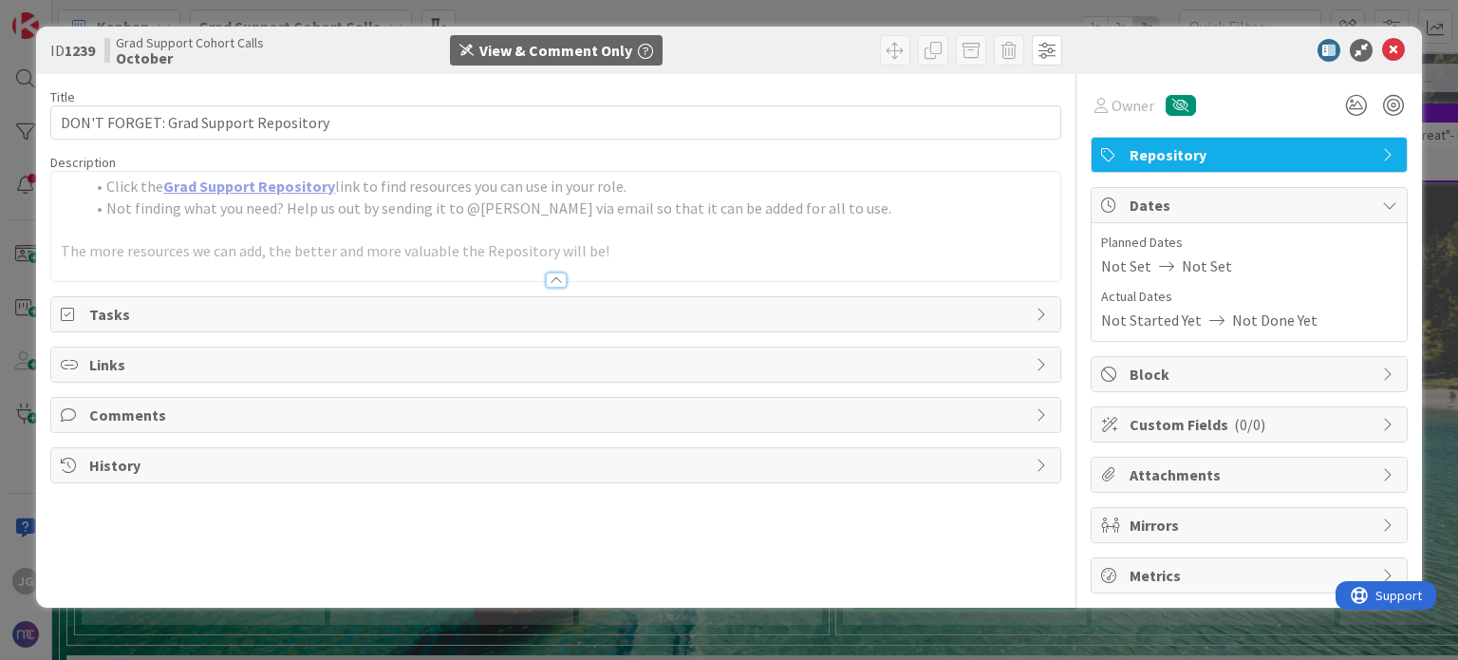
click at [186, 195] on link "Grad Support Repository" at bounding box center [249, 186] width 172 height 19
